Goal: Navigation & Orientation: Locate item on page

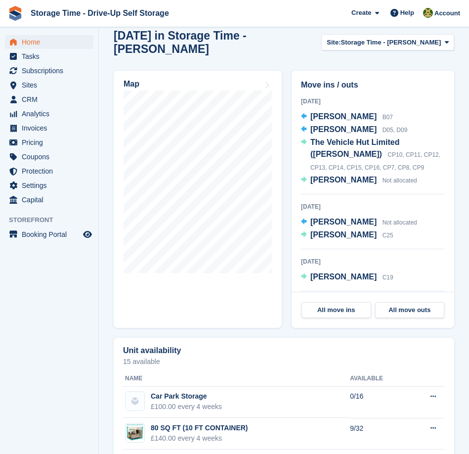
scroll to position [520, 0]
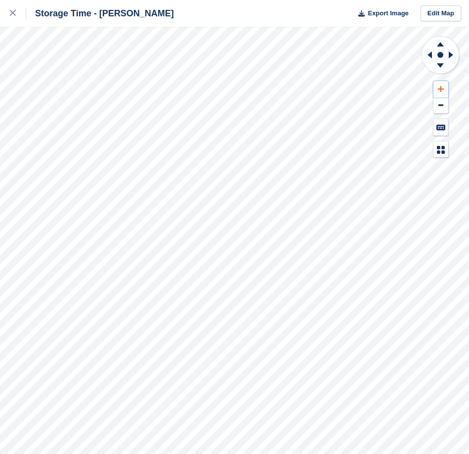
click at [442, 88] on icon at bounding box center [441, 88] width 6 height 7
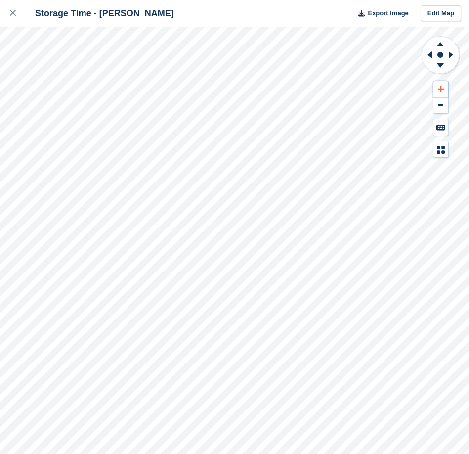
click at [442, 88] on icon at bounding box center [441, 88] width 6 height 7
click at [438, 43] on icon at bounding box center [440, 43] width 26 height 12
click at [441, 89] on icon at bounding box center [441, 89] width 6 height 6
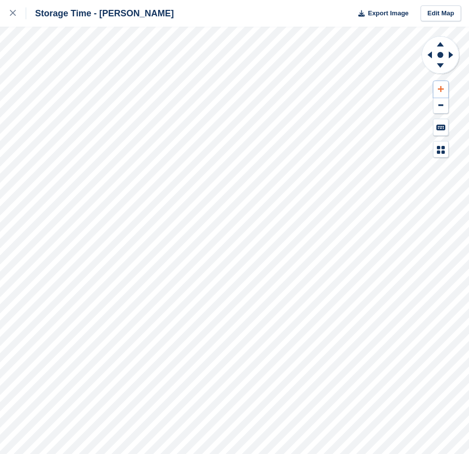
click at [441, 89] on icon at bounding box center [441, 89] width 6 height 6
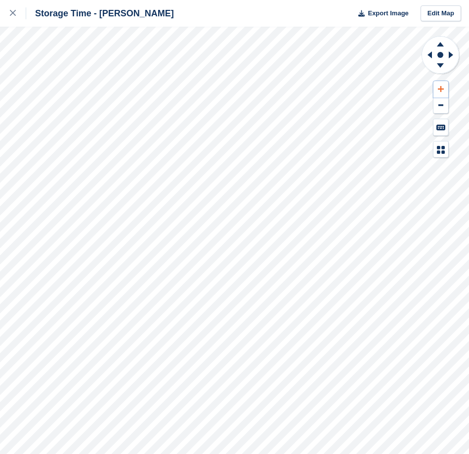
click at [441, 89] on icon at bounding box center [441, 89] width 6 height 6
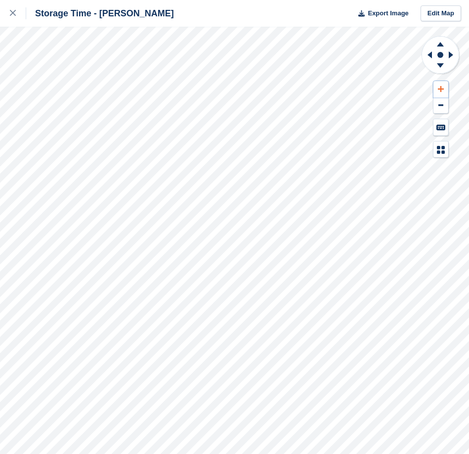
click at [441, 89] on icon at bounding box center [441, 89] width 6 height 6
click at [439, 42] on icon at bounding box center [440, 43] width 26 height 12
click at [439, 87] on icon at bounding box center [441, 88] width 6 height 7
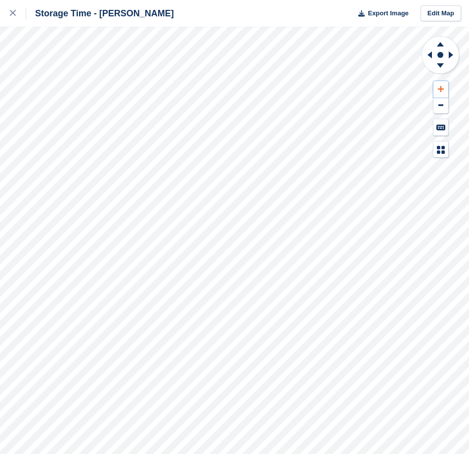
click at [439, 87] on icon at bounding box center [441, 88] width 6 height 7
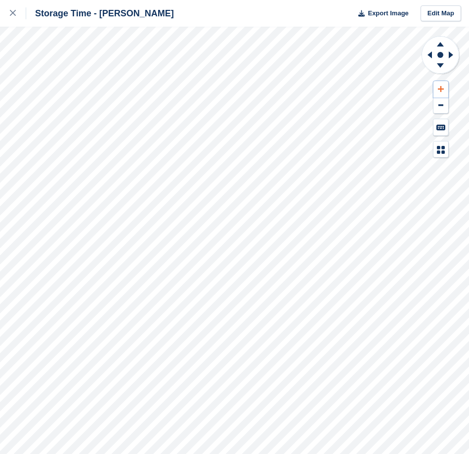
click at [439, 87] on icon at bounding box center [441, 88] width 6 height 7
click at [436, 67] on icon at bounding box center [440, 67] width 26 height 12
click at [436, 37] on circle at bounding box center [440, 55] width 37 height 37
click at [437, 41] on icon at bounding box center [440, 43] width 26 height 12
click at [442, 109] on button at bounding box center [440, 105] width 15 height 16
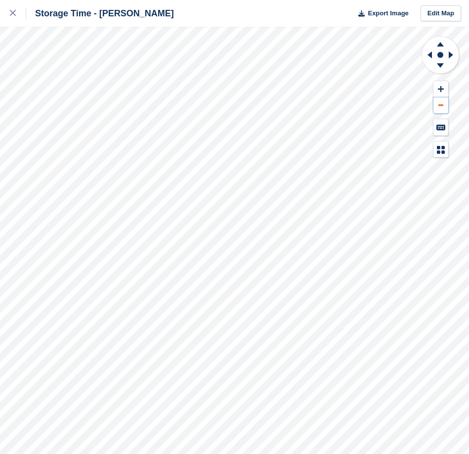
click at [442, 109] on button at bounding box center [440, 105] width 15 height 16
click at [450, 54] on icon at bounding box center [451, 54] width 4 height 7
click at [434, 55] on icon at bounding box center [428, 55] width 12 height 26
click at [438, 70] on icon at bounding box center [440, 67] width 26 height 12
